Goal: Find specific page/section: Find specific page/section

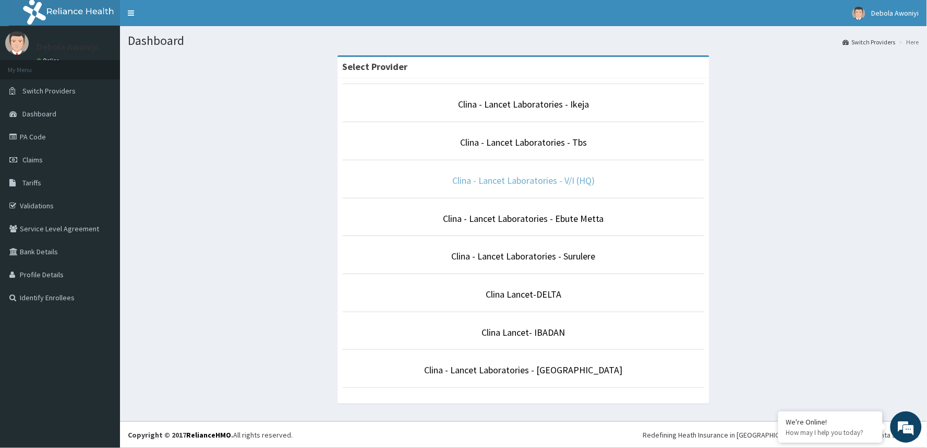
click at [515, 177] on link "Clina - Lancet Laboratories - V/I (HQ)" at bounding box center [523, 180] width 142 height 12
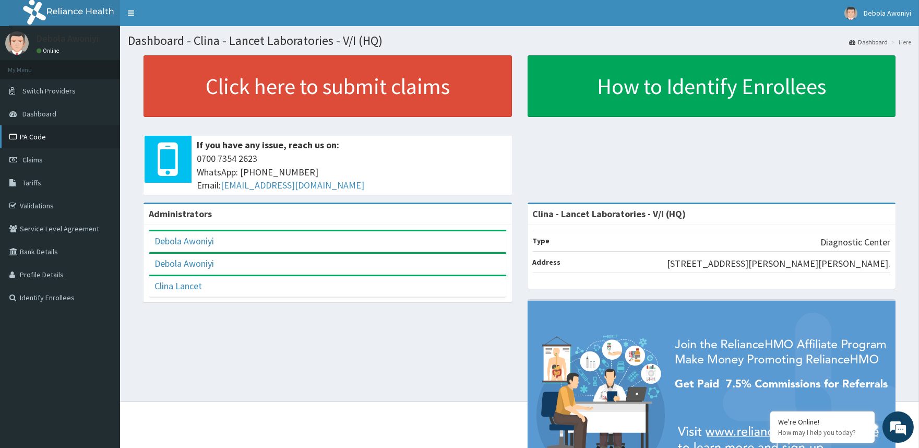
click at [22, 138] on link "PA Code" at bounding box center [60, 136] width 120 height 23
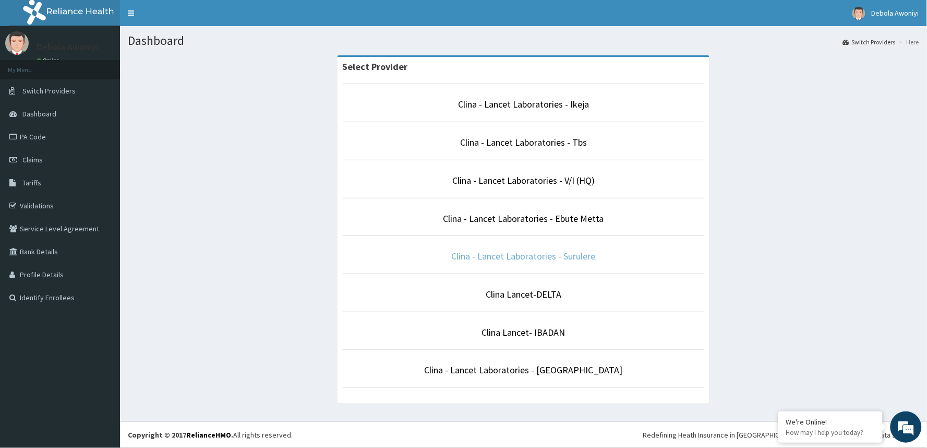
click at [533, 256] on link "Clina - Lancet Laboratories - Surulere" at bounding box center [524, 256] width 144 height 12
